Goal: Transaction & Acquisition: Purchase product/service

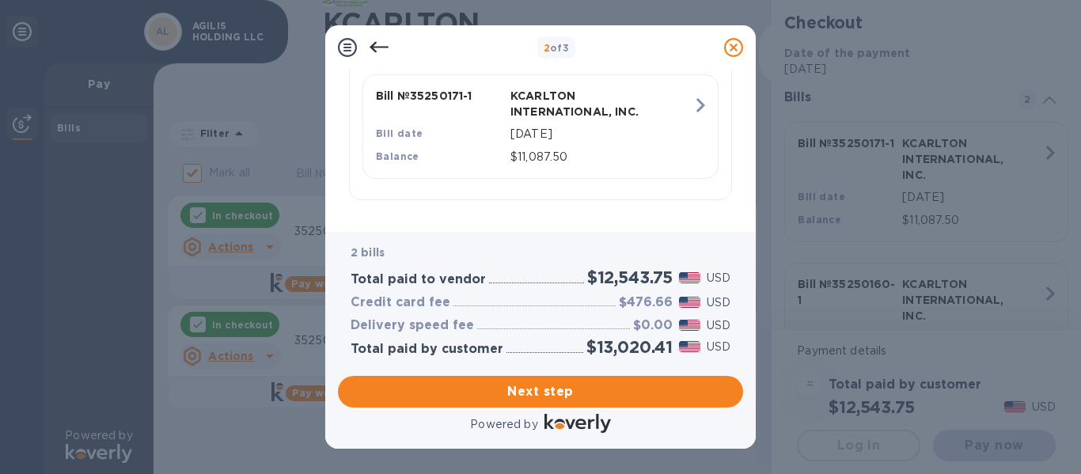
scroll to position [562, 0]
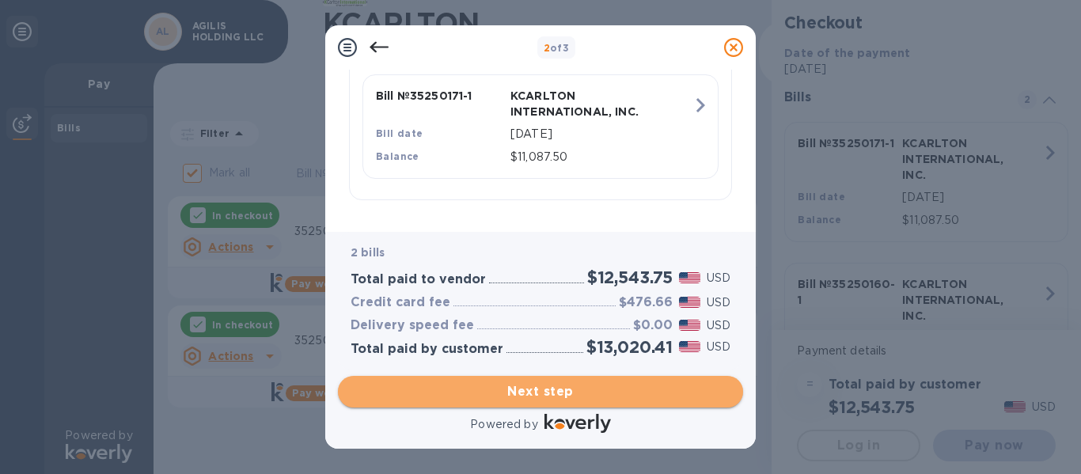
click at [535, 396] on span "Next step" at bounding box center [541, 391] width 380 height 19
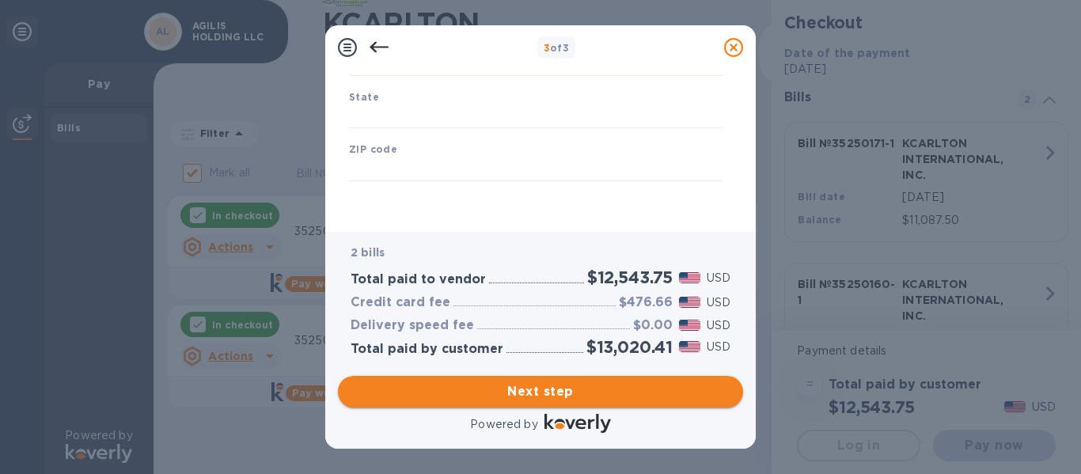
type input "[GEOGRAPHIC_DATA]"
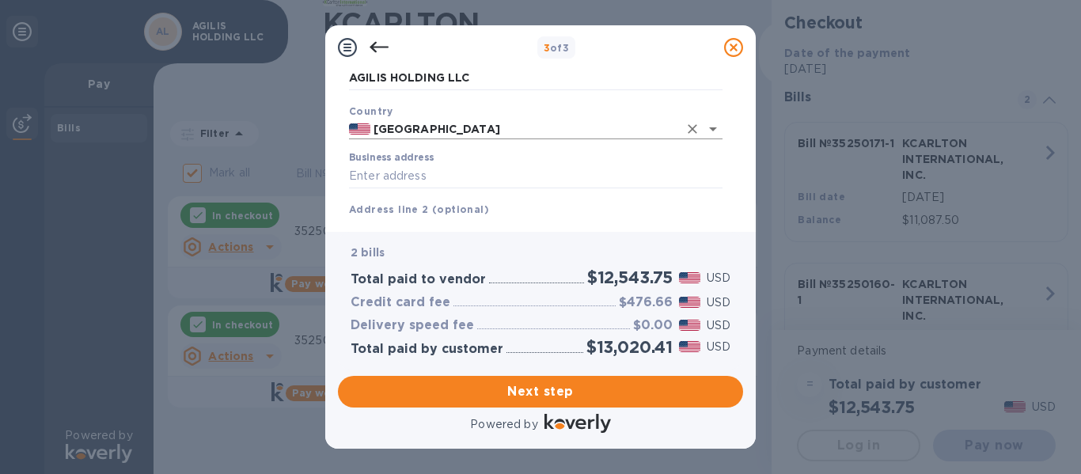
scroll to position [79, 0]
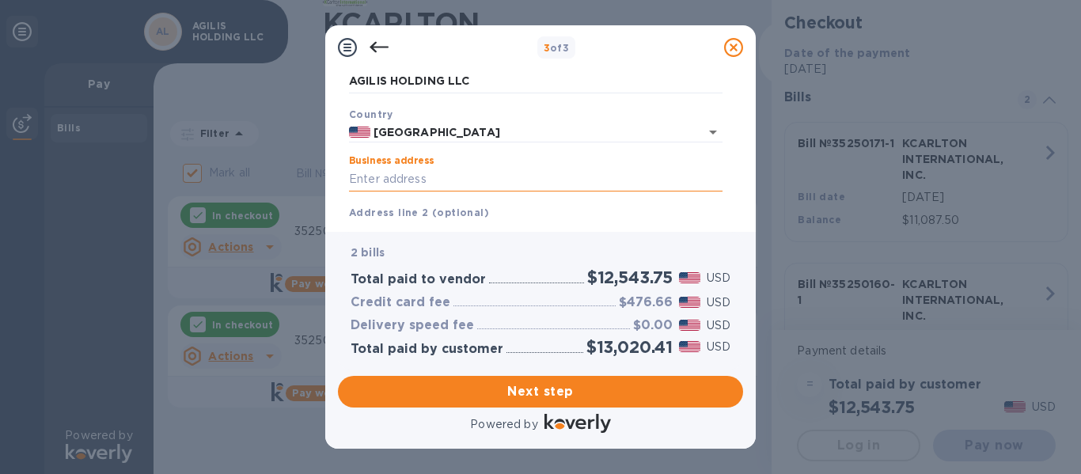
click at [457, 174] on input "Business address" at bounding box center [536, 180] width 374 height 24
type input "[STREET_ADDRESS]"
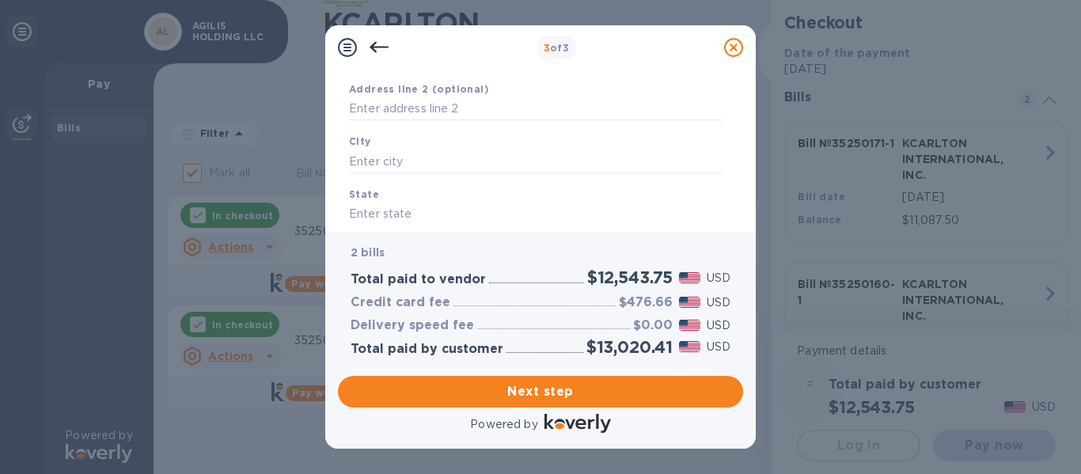
scroll to position [237, 0]
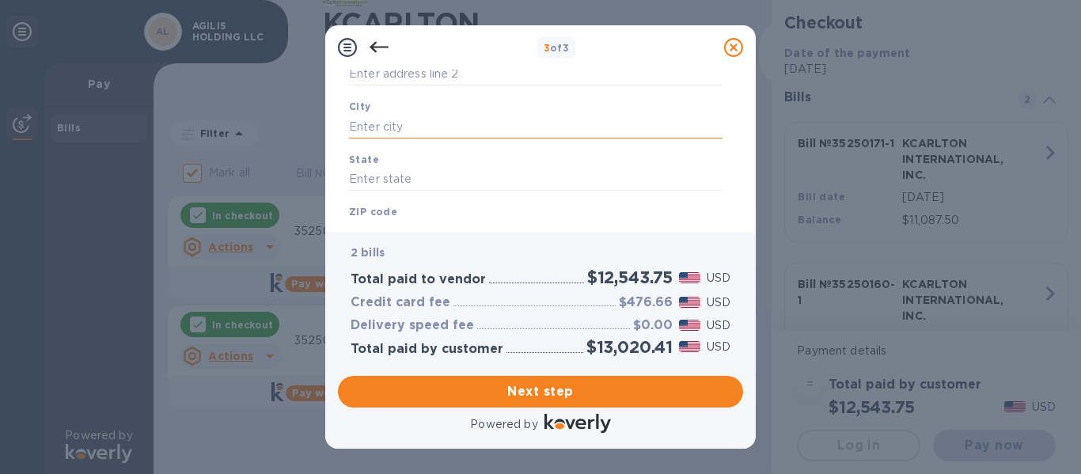
click at [452, 126] on input "text" at bounding box center [536, 127] width 374 height 24
click at [427, 173] on input "text" at bounding box center [536, 180] width 374 height 24
click at [419, 138] on input "text" at bounding box center [536, 127] width 374 height 24
type input "Wilmington"
click at [419, 176] on input "text" at bounding box center [536, 180] width 374 height 24
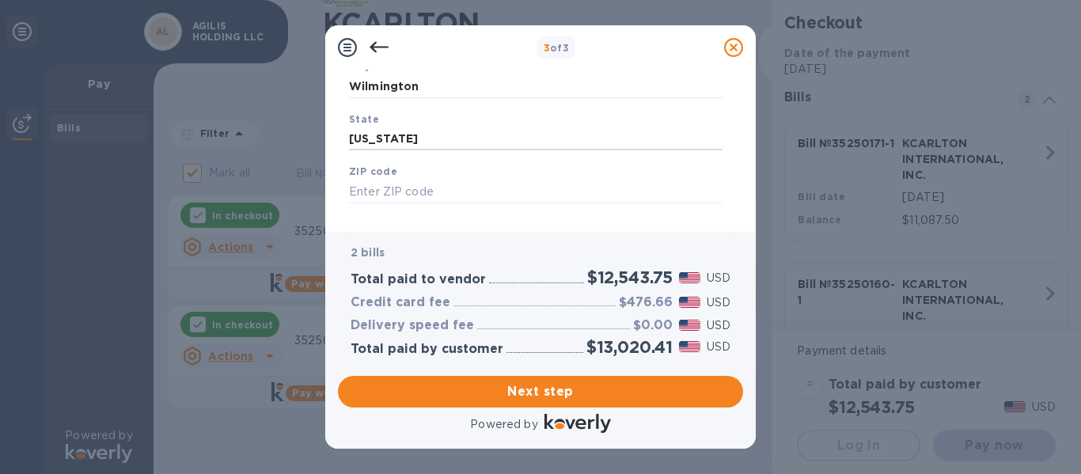
scroll to position [300, 0]
type input "[US_STATE]"
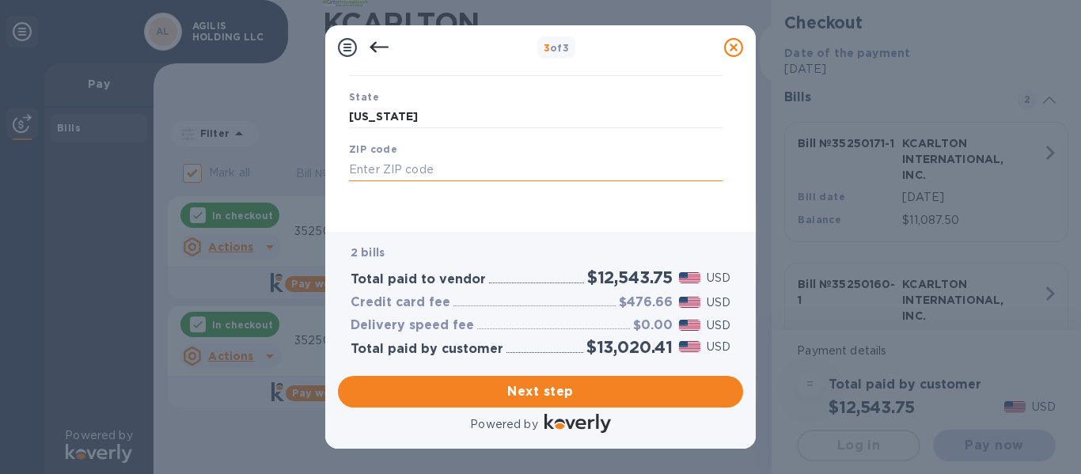
click at [373, 172] on input "text" at bounding box center [536, 170] width 374 height 24
type input "19801"
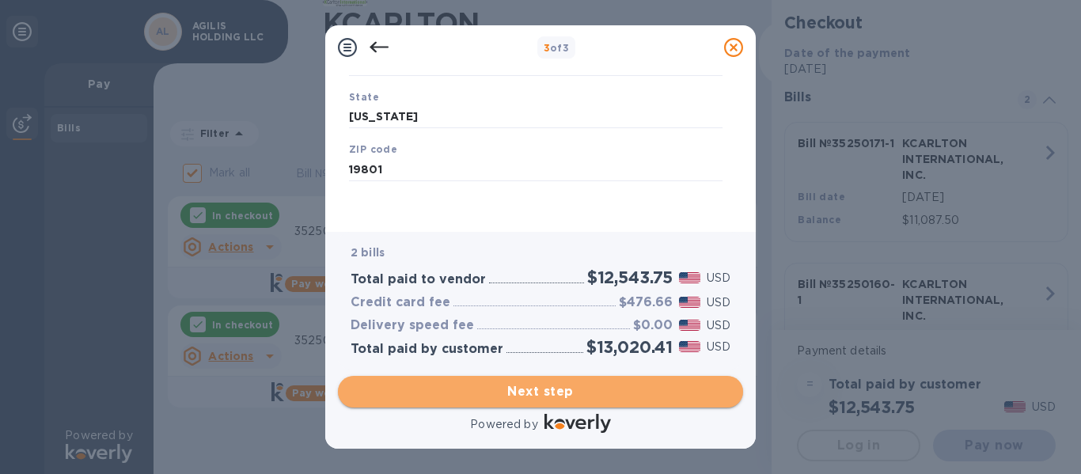
click at [526, 385] on span "Next step" at bounding box center [541, 391] width 380 height 19
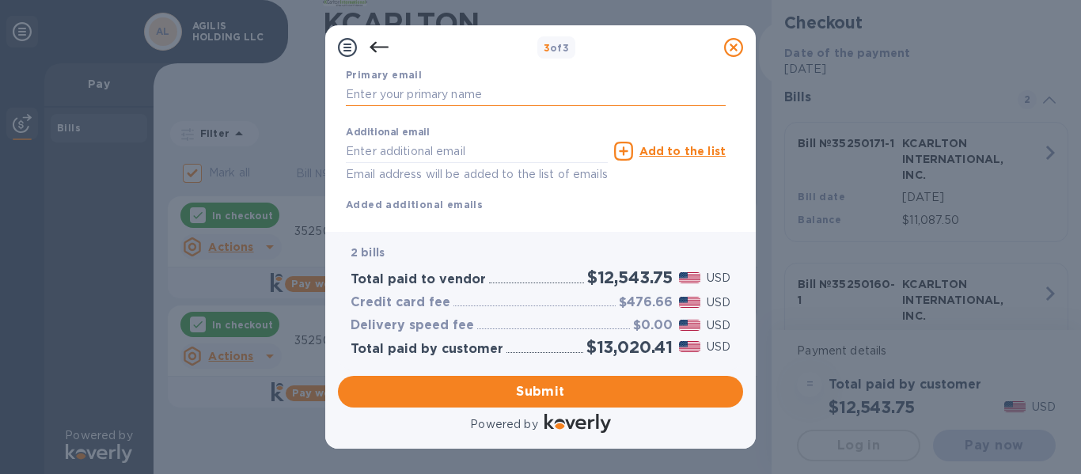
click at [425, 89] on input "text" at bounding box center [536, 95] width 380 height 24
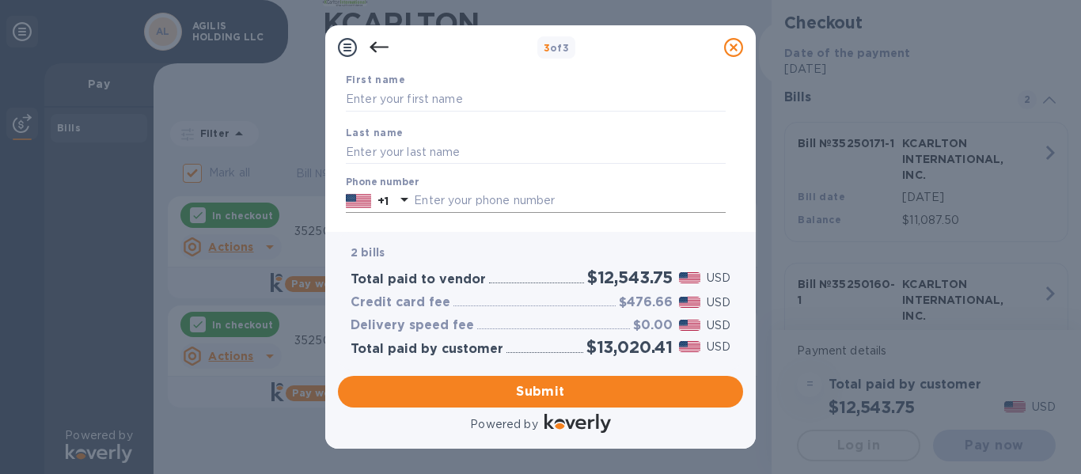
scroll to position [21, 0]
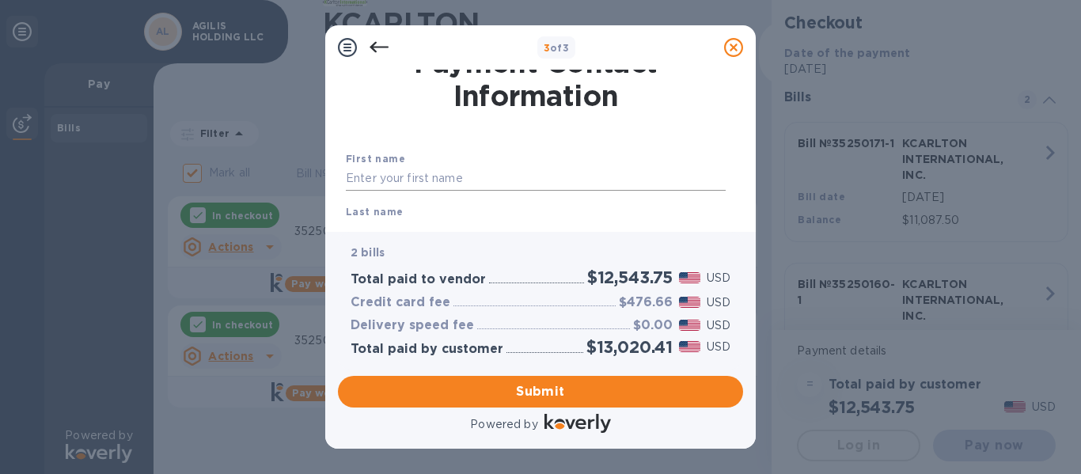
type input "[EMAIL_ADDRESS][DOMAIN_NAME]"
click at [401, 179] on input "text" at bounding box center [536, 179] width 380 height 24
type input "[PERSON_NAME]"
type input "BIRIBAWA"
type input "0787024748"
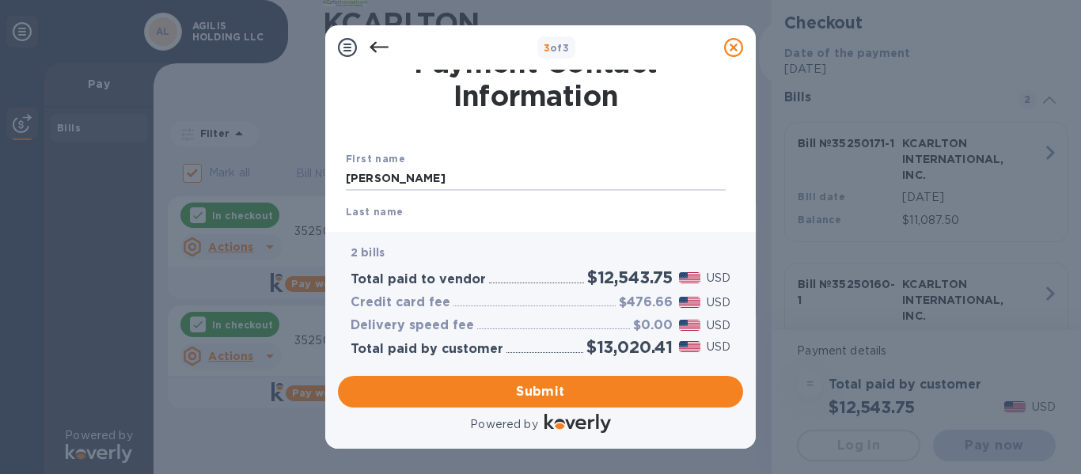
type input "[EMAIL_ADDRESS][DOMAIN_NAME]"
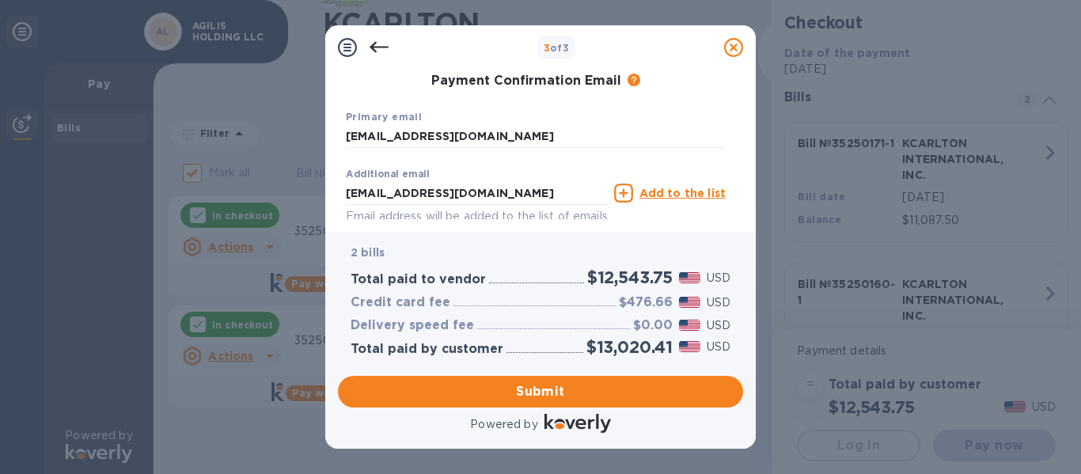
scroll to position [179, 0]
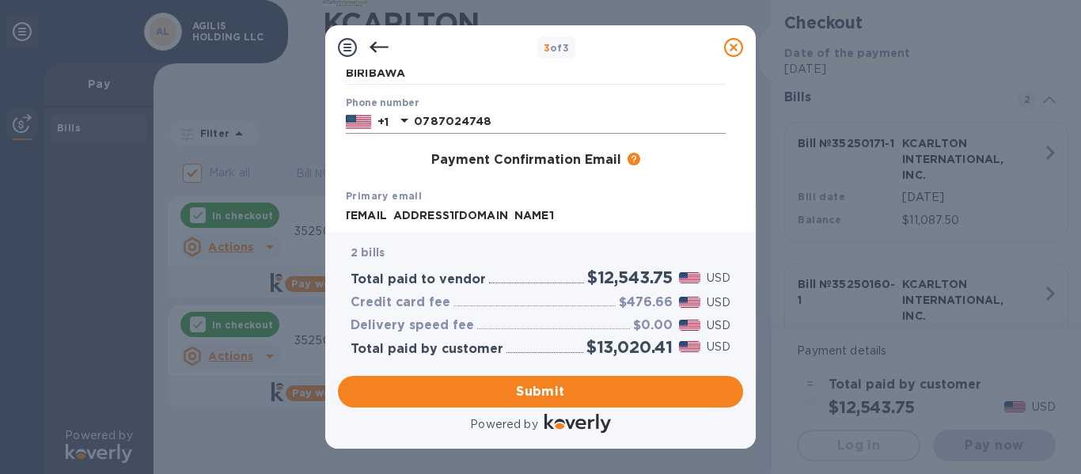
click at [407, 122] on icon at bounding box center [404, 120] width 19 height 19
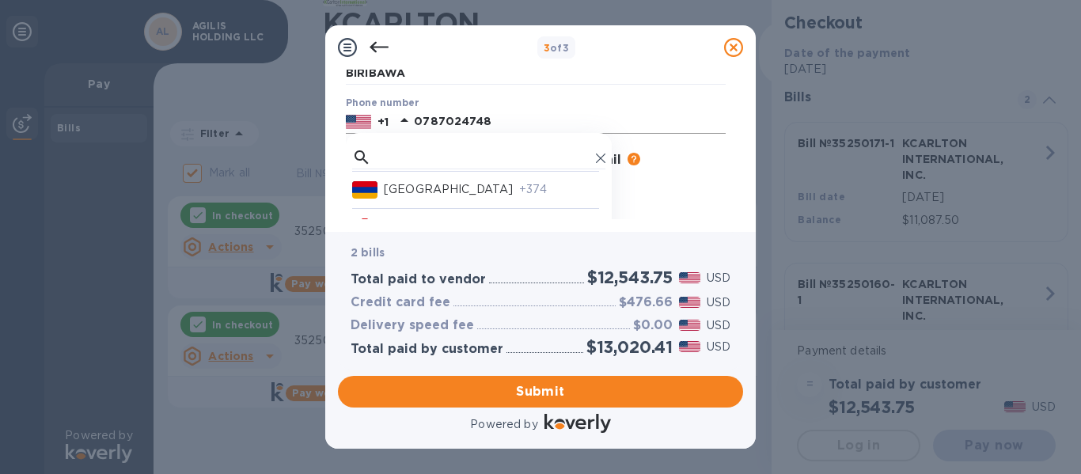
scroll to position [317, 0]
click at [413, 157] on input "text" at bounding box center [484, 158] width 212 height 24
type input "ugand"
click at [424, 193] on p "[GEOGRAPHIC_DATA]" at bounding box center [448, 187] width 129 height 17
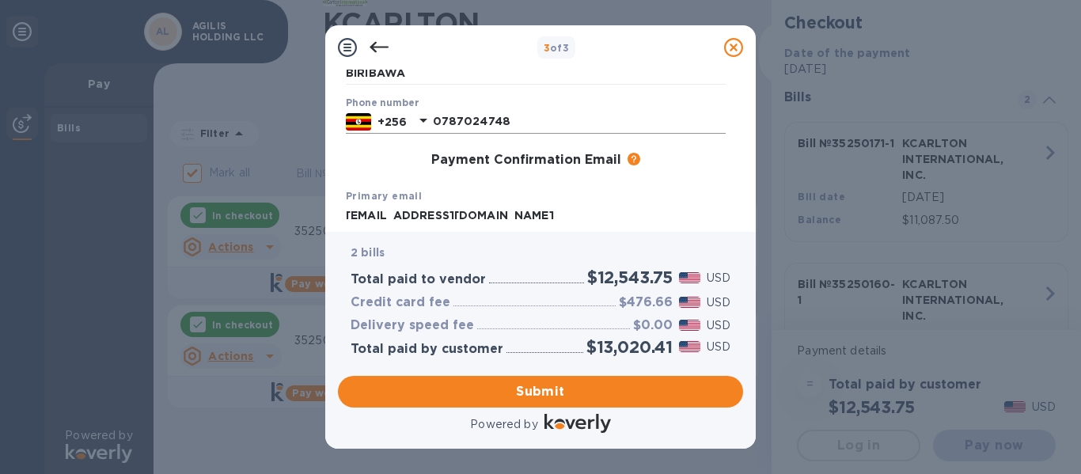
click at [442, 120] on input "0787024748" at bounding box center [579, 122] width 293 height 24
type input "3054778131"
click at [424, 120] on icon at bounding box center [423, 121] width 8 height 4
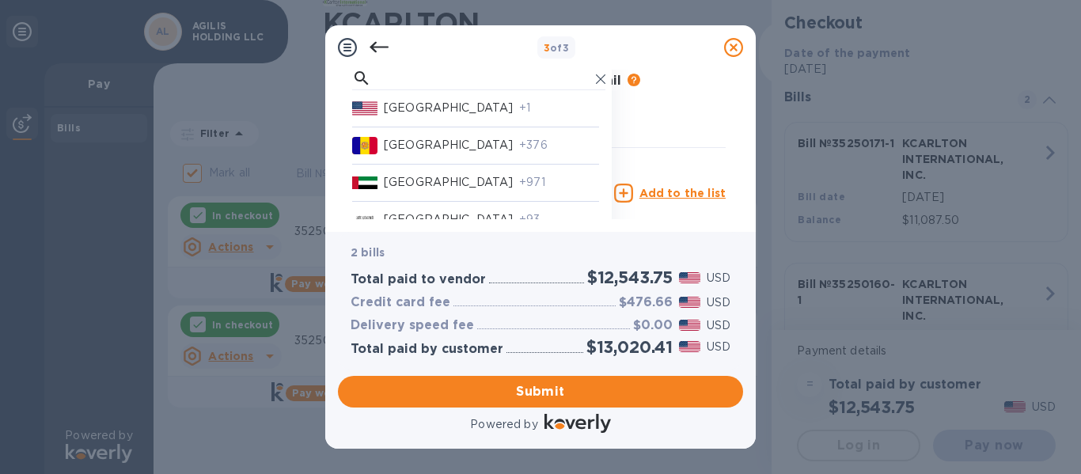
scroll to position [179, 0]
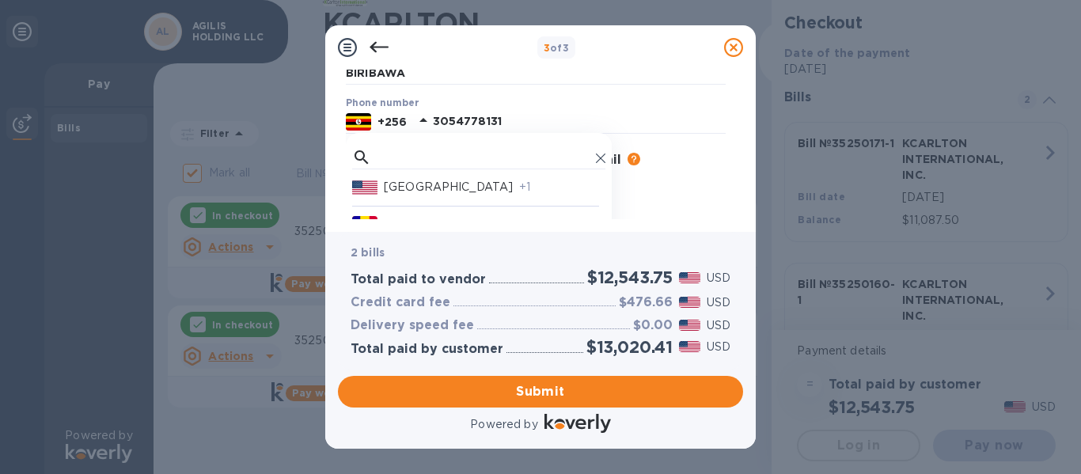
click at [427, 183] on p "[GEOGRAPHIC_DATA]" at bounding box center [448, 187] width 129 height 17
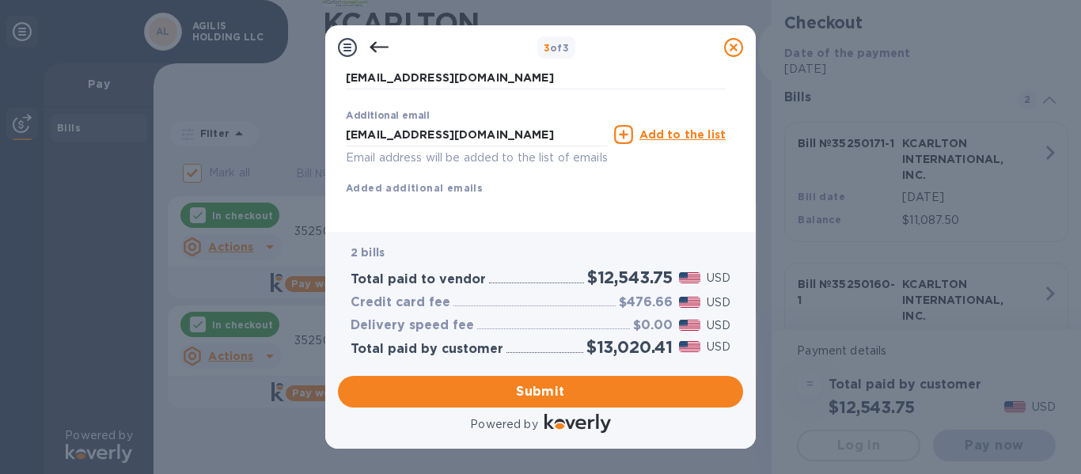
scroll to position [337, 0]
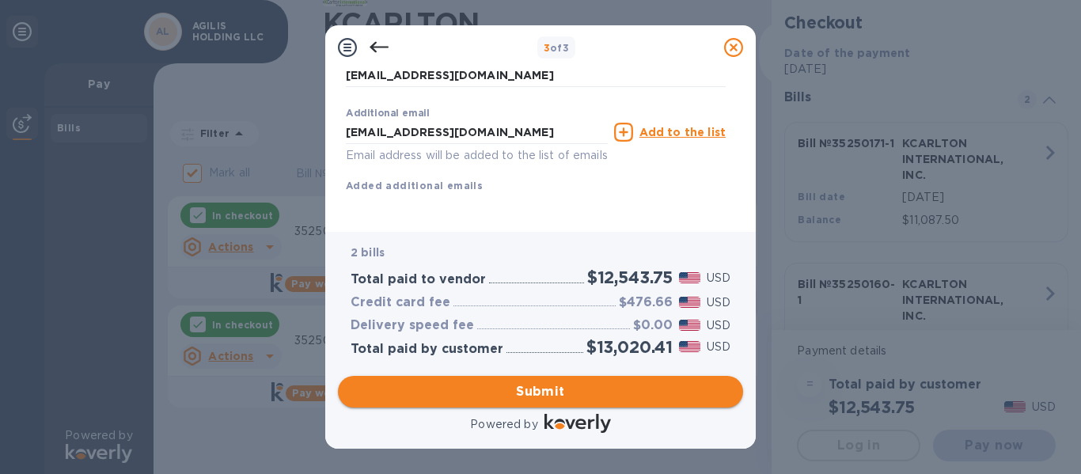
click at [560, 397] on span "Submit" at bounding box center [541, 391] width 380 height 19
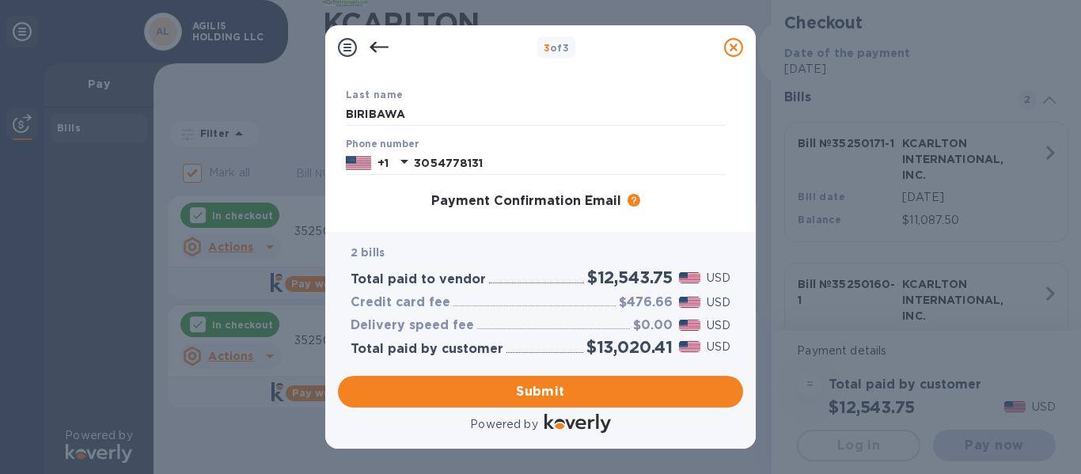
scroll to position [79, 0]
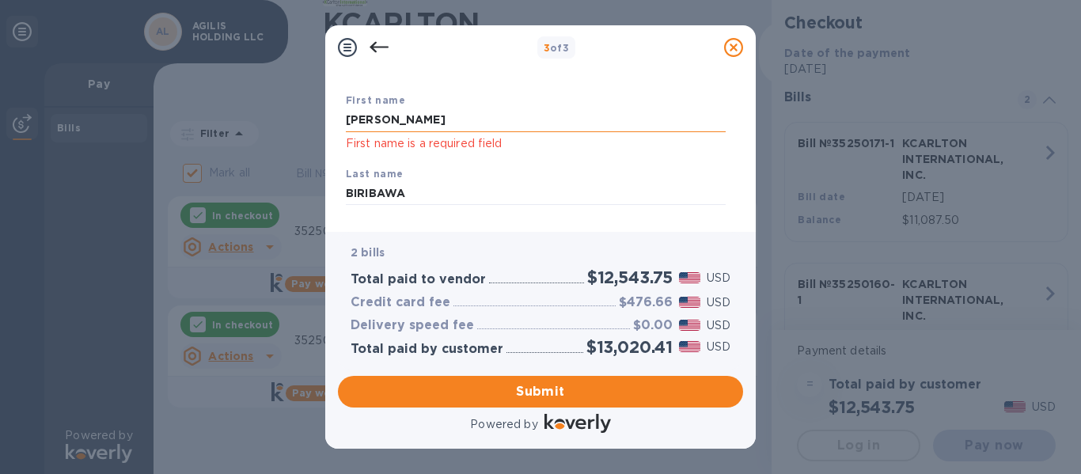
click at [400, 120] on input "[PERSON_NAME]" at bounding box center [536, 120] width 380 height 24
type input "[PERSON_NAME]"
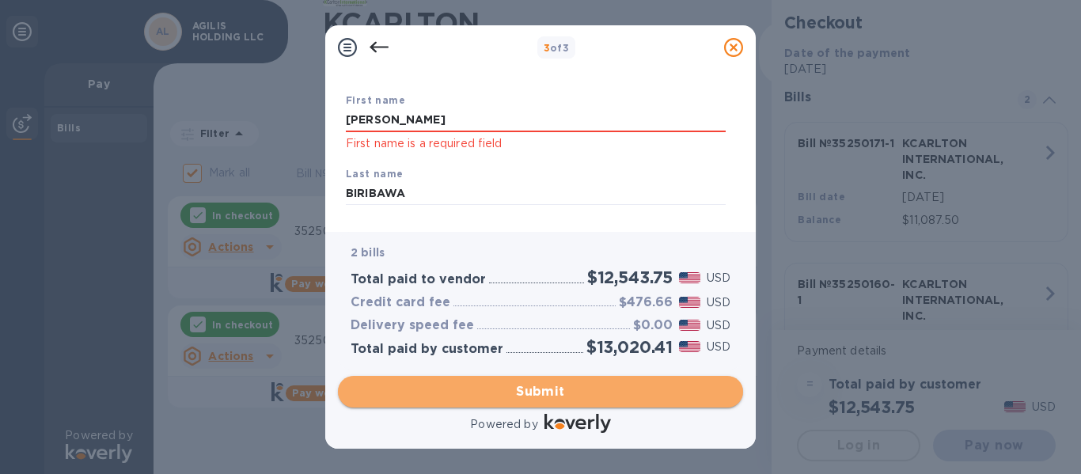
click at [544, 392] on span "Submit" at bounding box center [541, 391] width 380 height 19
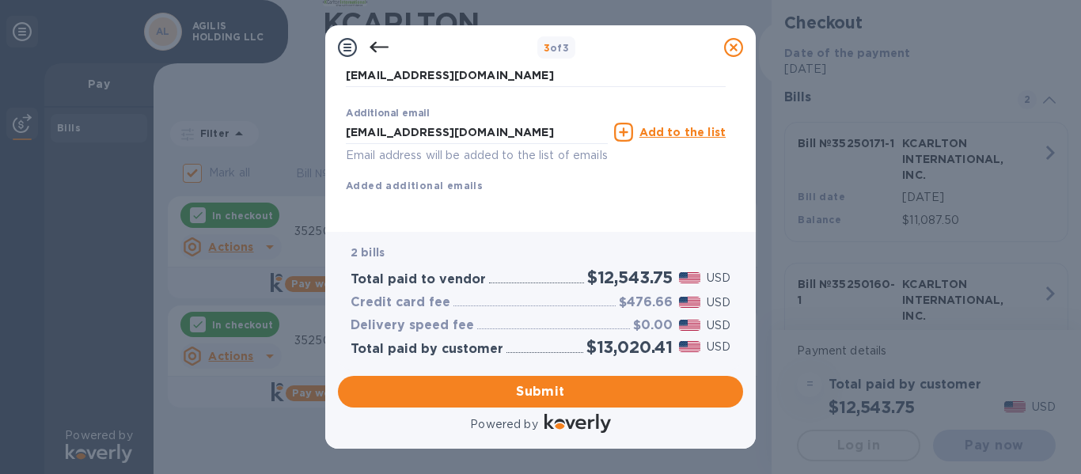
scroll to position [337, 0]
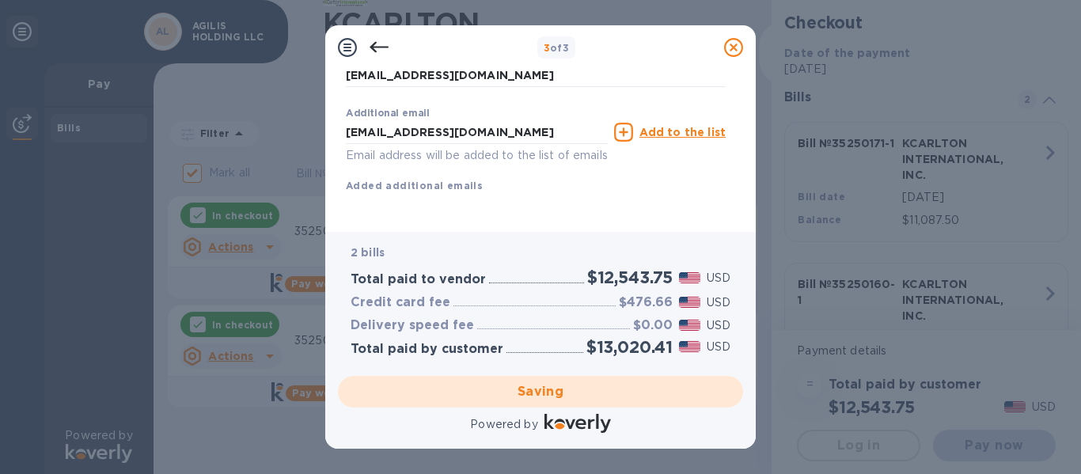
checkbox input "false"
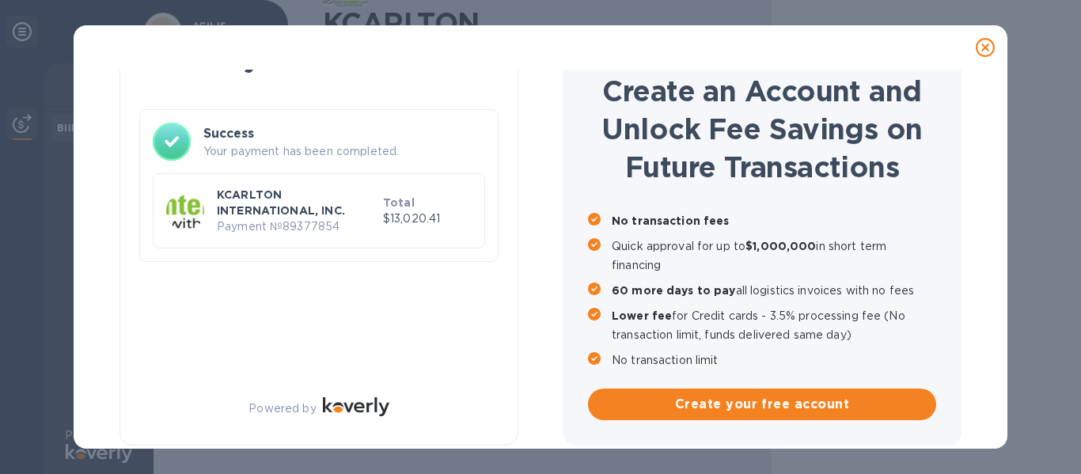
scroll to position [0, 0]
